Goal: Task Accomplishment & Management: Use online tool/utility

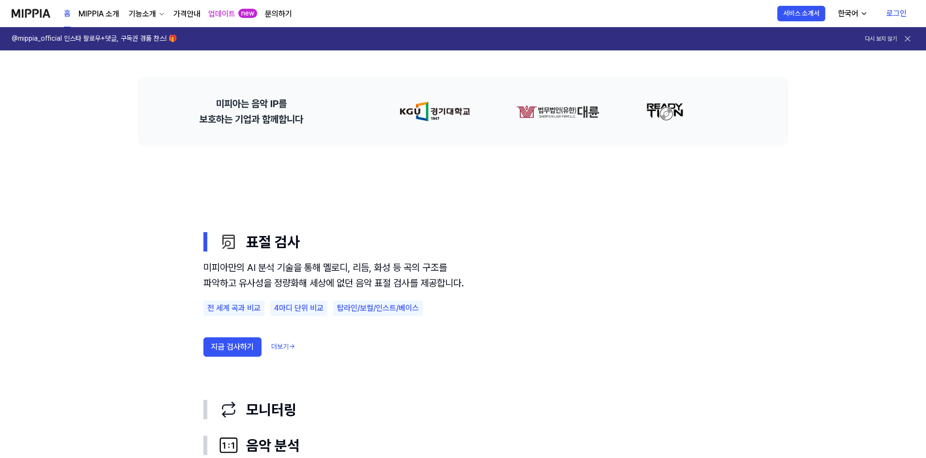
scroll to position [485, 0]
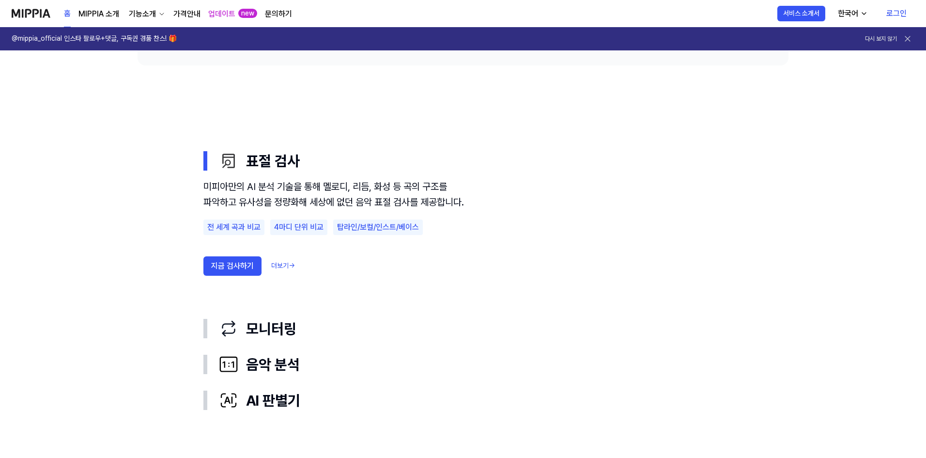
click at [899, 14] on link "로그인" at bounding box center [897, 13] width 36 height 27
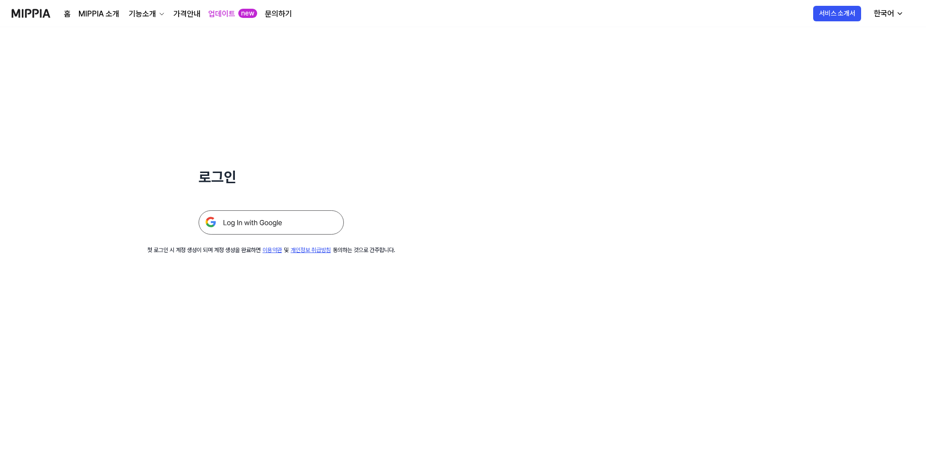
click at [323, 211] on img at bounding box center [271, 222] width 145 height 24
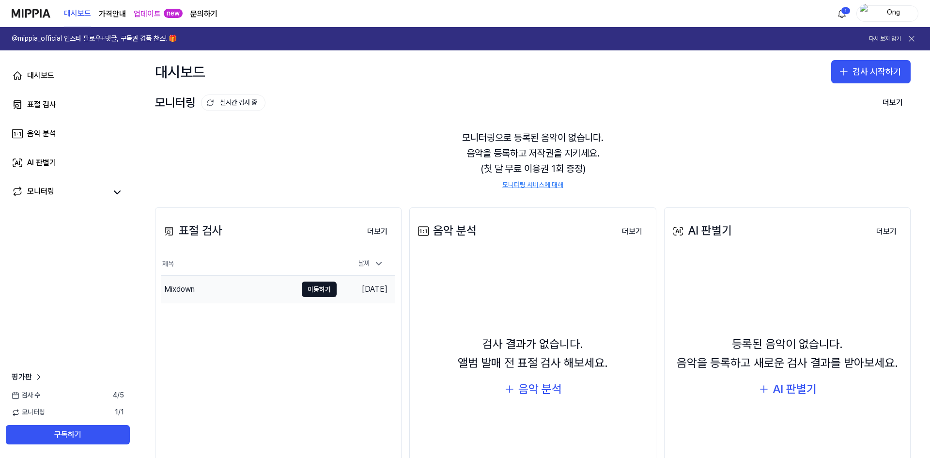
click at [224, 292] on div "Mixdown" at bounding box center [229, 289] width 136 height 27
